Goal: Information Seeking & Learning: Find specific page/section

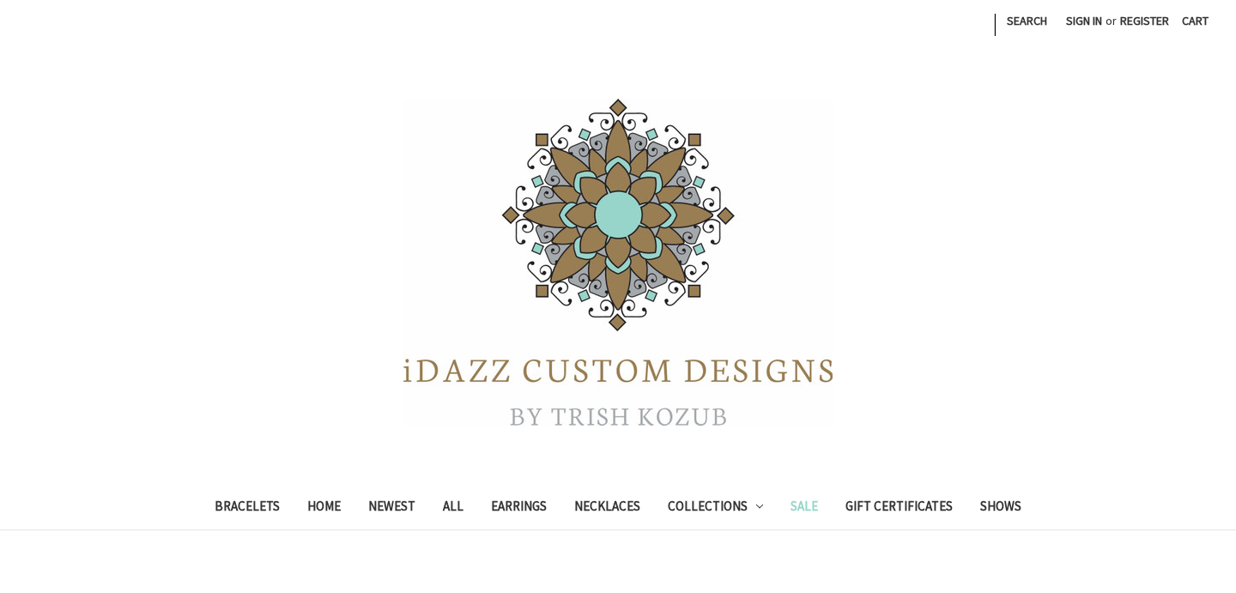
click at [803, 508] on link "Sale" at bounding box center [804, 508] width 55 height 42
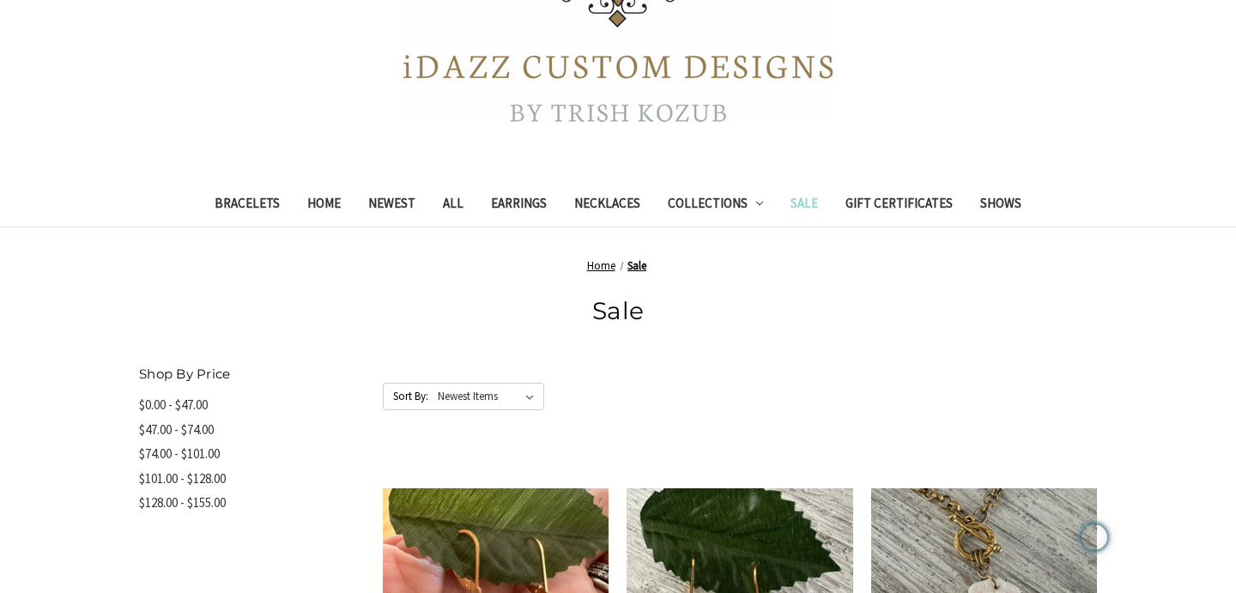
scroll to position [366, 0]
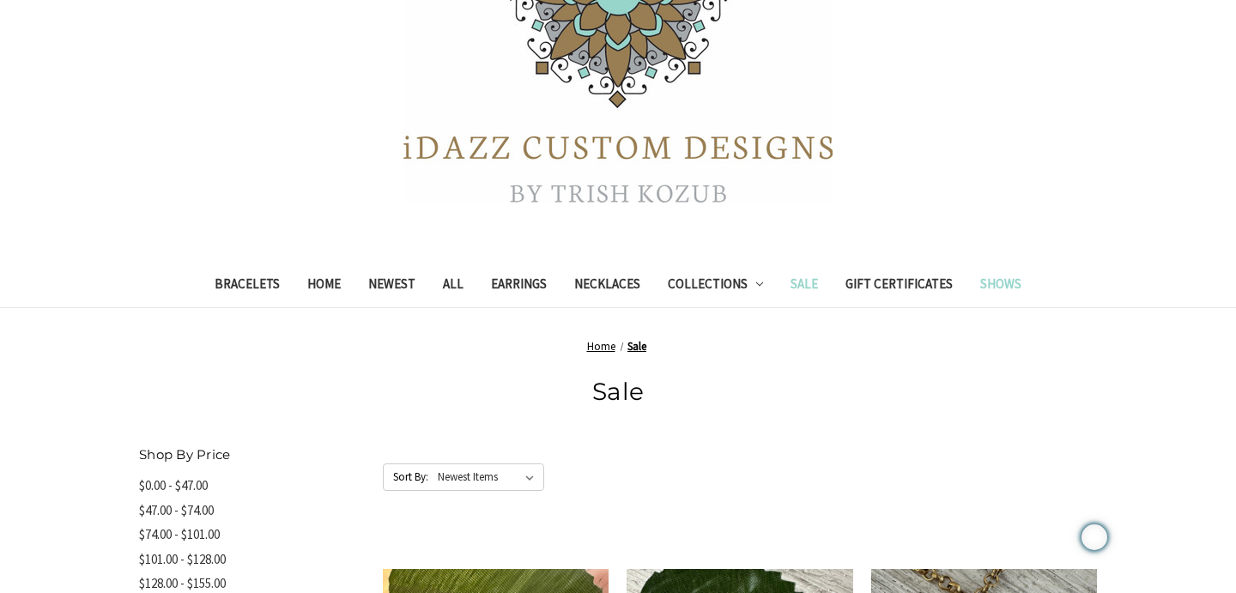
click at [990, 286] on link "Shows" at bounding box center [1000, 286] width 69 height 42
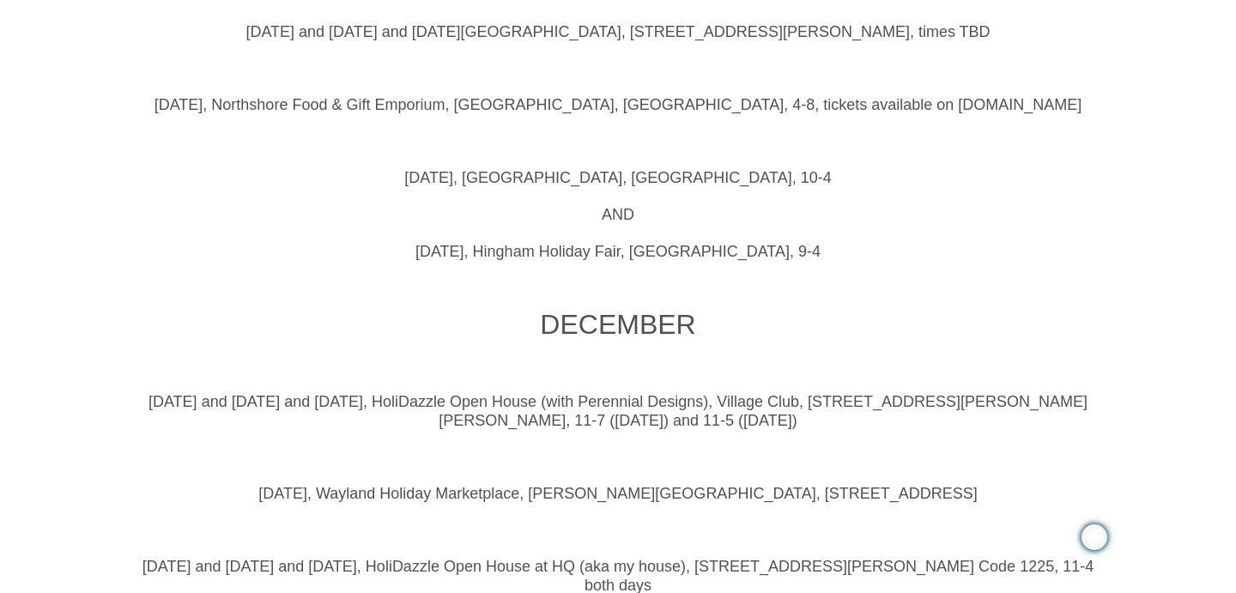
scroll to position [1659, 0]
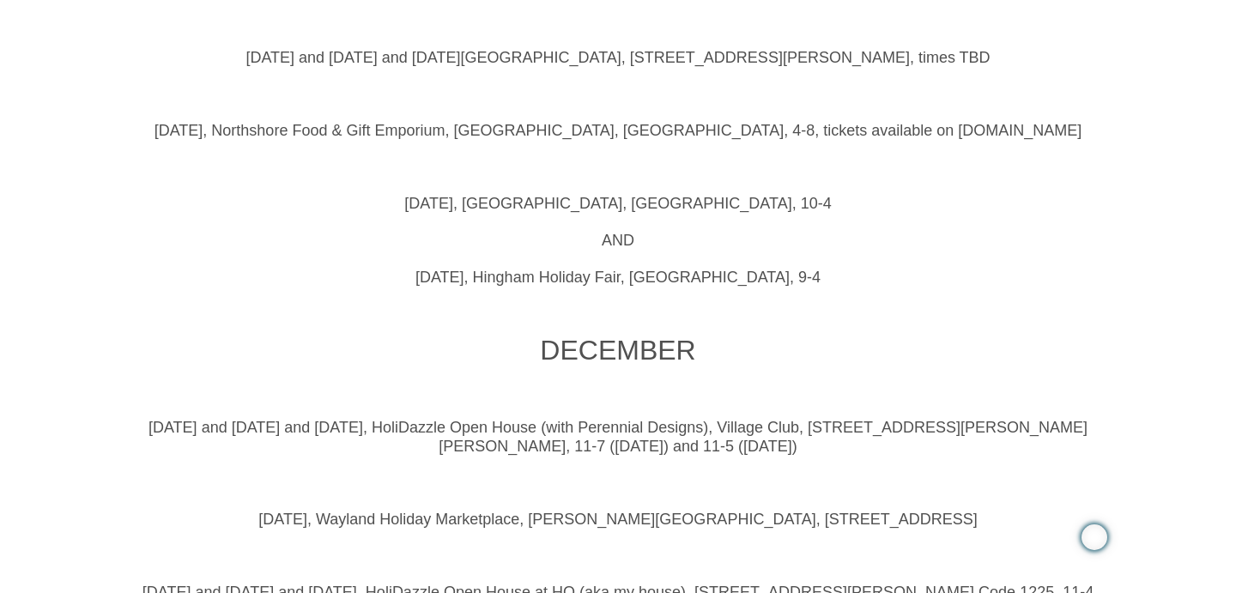
drag, startPoint x: 922, startPoint y: 173, endPoint x: 1105, endPoint y: 173, distance: 183.7
copy span "northshoreemporium.com"
